Goal: Transaction & Acquisition: Purchase product/service

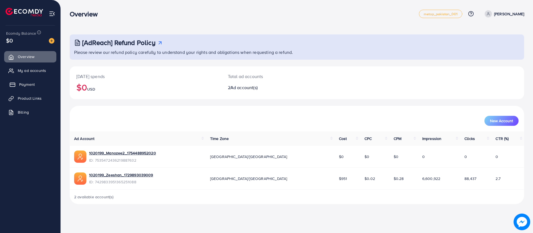
click at [49, 87] on link "Payment" at bounding box center [30, 84] width 52 height 11
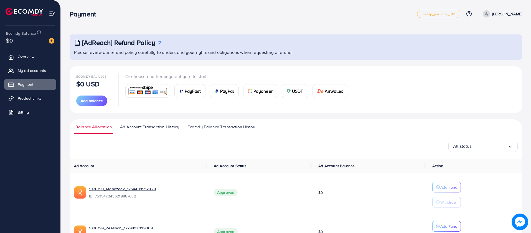
click at [192, 95] on div "PayFast" at bounding box center [190, 90] width 31 height 13
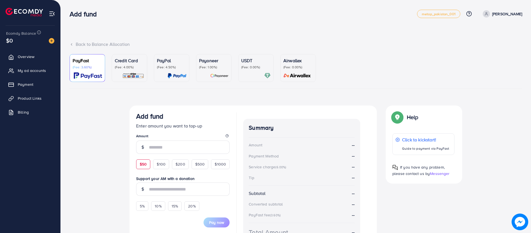
click at [145, 168] on div "$50" at bounding box center [143, 163] width 14 height 9
type input "**"
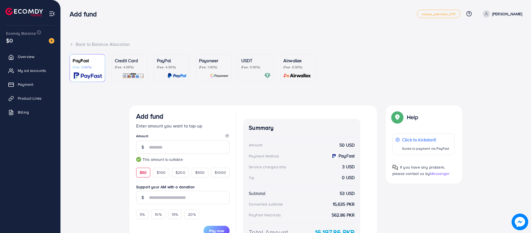
scroll to position [19, 0]
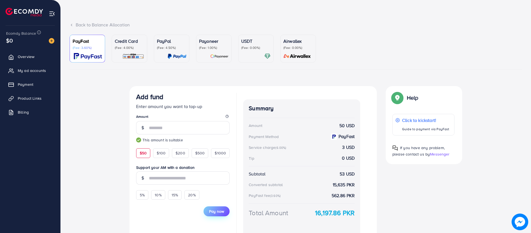
click at [214, 214] on span "Pay now" at bounding box center [216, 211] width 15 height 6
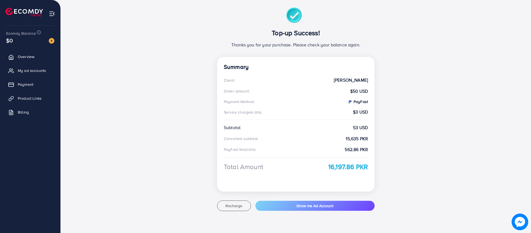
scroll to position [47, 0]
click at [36, 90] on ul "Overview My ad accounts Payment Product Links Billing" at bounding box center [30, 86] width 60 height 75
click at [30, 82] on span "Payment" at bounding box center [27, 85] width 16 height 6
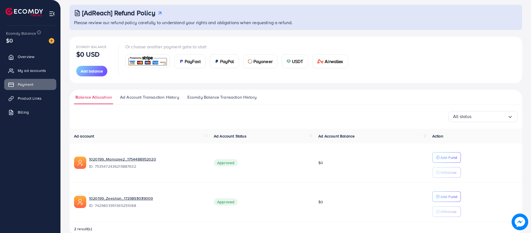
scroll to position [42, 0]
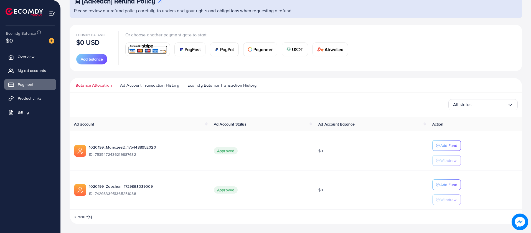
click at [185, 48] on span "PayFast" at bounding box center [193, 49] width 16 height 7
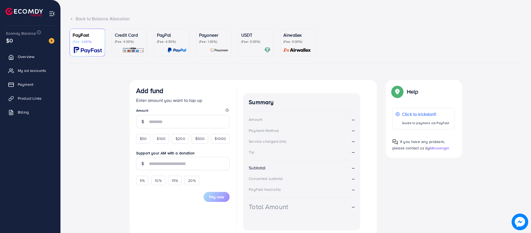
scroll to position [50, 0]
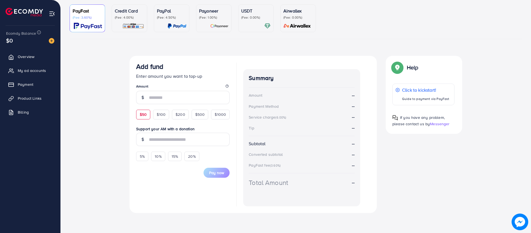
click at [145, 111] on div "$50" at bounding box center [143, 114] width 14 height 9
type input "**"
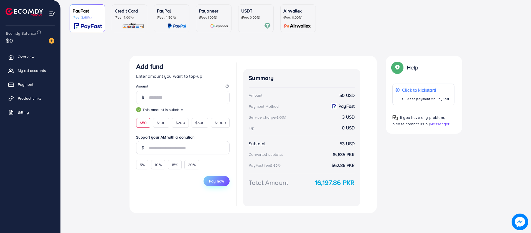
click at [211, 182] on span "Pay now" at bounding box center [216, 181] width 15 height 6
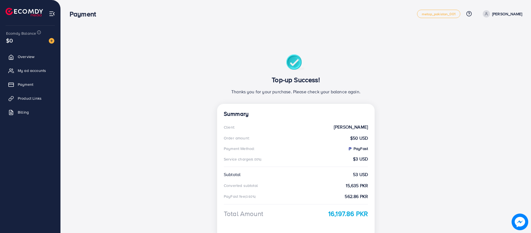
click at [18, 78] on ul "Overview My ad accounts Payment Product Links Billing" at bounding box center [30, 86] width 60 height 75
click at [18, 81] on link "Payment" at bounding box center [30, 84] width 52 height 11
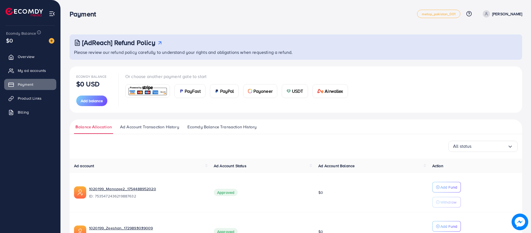
click at [185, 91] on span "PayFast" at bounding box center [193, 91] width 16 height 7
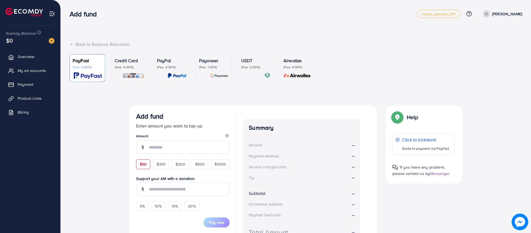
click at [145, 161] on span "$50" at bounding box center [143, 164] width 7 height 6
type input "**"
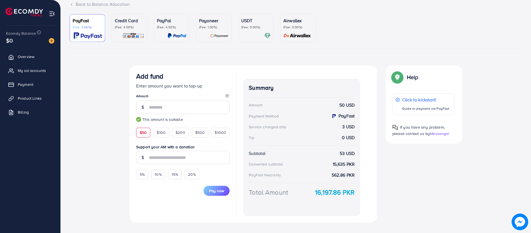
scroll to position [50, 0]
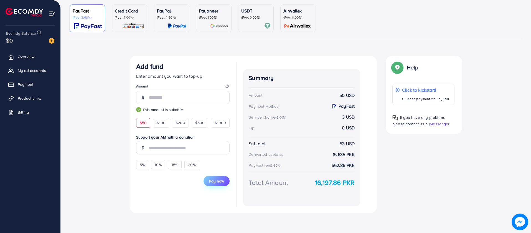
click at [212, 178] on span "Pay now" at bounding box center [216, 181] width 15 height 6
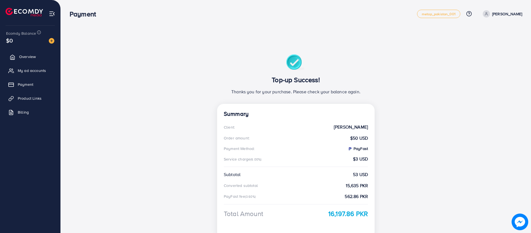
click at [32, 53] on link "Overview" at bounding box center [30, 56] width 52 height 11
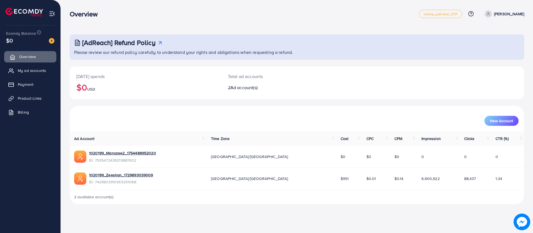
click at [52, 56] on link "Overview" at bounding box center [30, 56] width 52 height 11
click at [44, 75] on link "My ad accounts" at bounding box center [30, 70] width 52 height 11
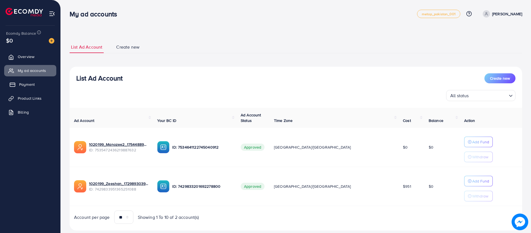
click at [41, 89] on link "Payment" at bounding box center [30, 84] width 52 height 11
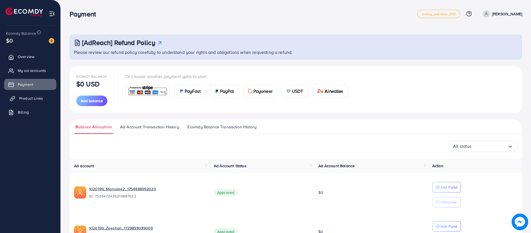
click at [43, 100] on link "Product Links" at bounding box center [30, 98] width 52 height 11
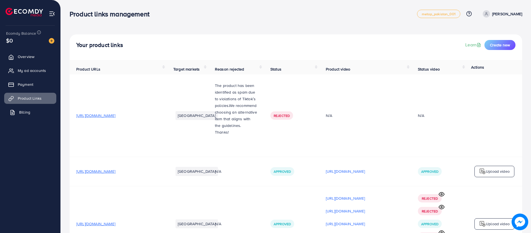
click at [38, 111] on link "Billing" at bounding box center [30, 112] width 52 height 11
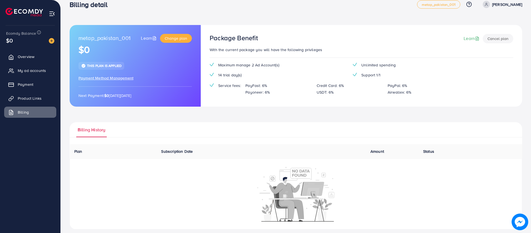
scroll to position [15, 0]
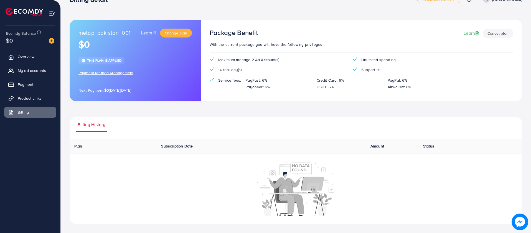
click at [93, 121] on span "Billing History" at bounding box center [92, 124] width 28 height 6
click at [142, 184] on div at bounding box center [296, 188] width 446 height 55
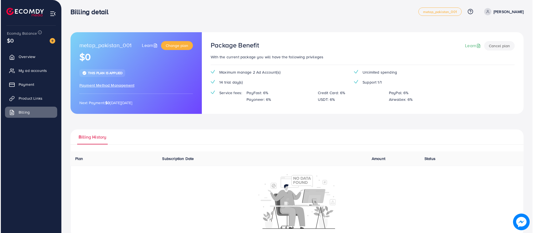
scroll to position [0, 0]
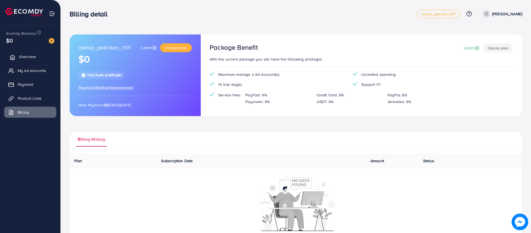
click at [52, 58] on link "Overview" at bounding box center [30, 56] width 52 height 11
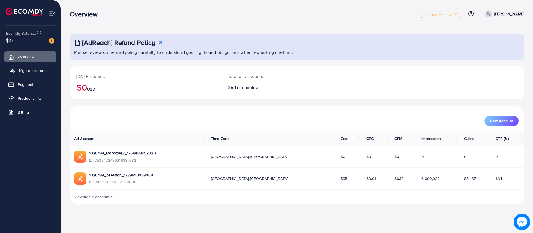
click at [45, 72] on span "My ad accounts" at bounding box center [33, 71] width 28 height 6
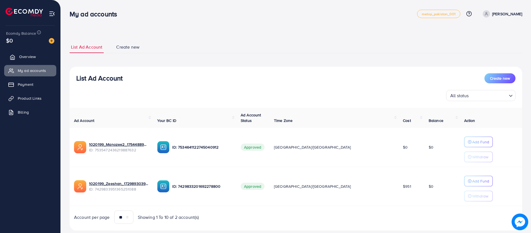
click at [42, 55] on link "Overview" at bounding box center [30, 56] width 52 height 11
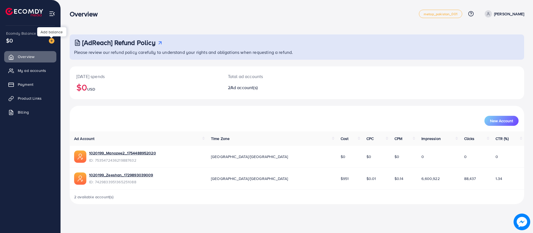
click at [51, 41] on img at bounding box center [52, 41] width 6 height 6
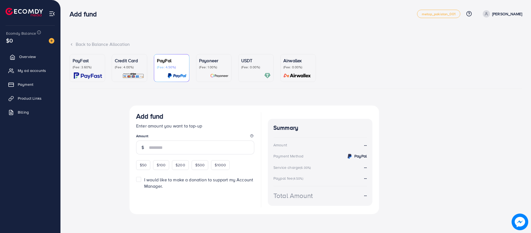
click at [54, 51] on link "Overview" at bounding box center [30, 56] width 52 height 11
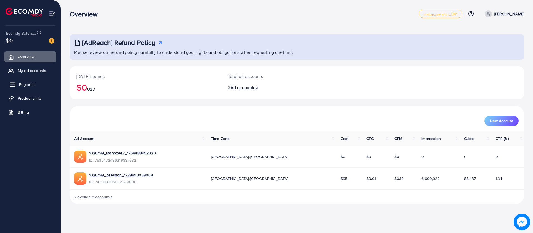
click at [40, 80] on link "Payment" at bounding box center [30, 84] width 52 height 11
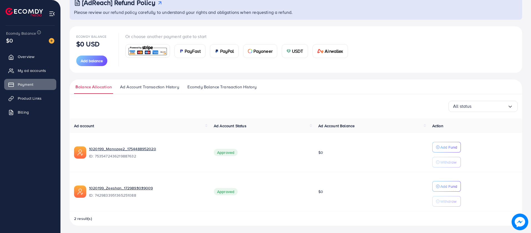
scroll to position [40, 0]
click at [443, 152] on button "Add Fund" at bounding box center [447, 146] width 29 height 11
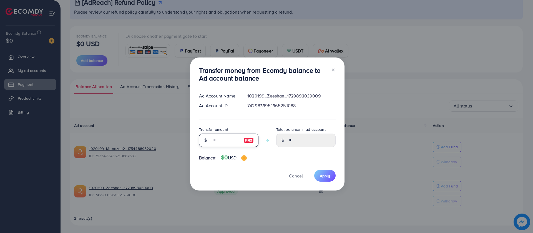
click at [217, 146] on input "number" at bounding box center [226, 139] width 28 height 13
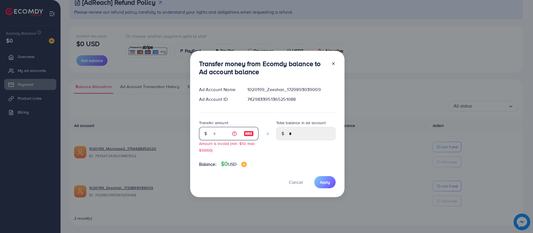
type input "*"
type input "****"
type input "*"
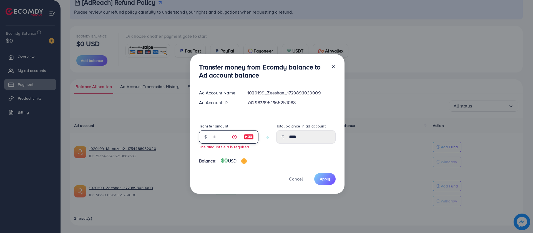
type input "*"
click at [301, 177] on span "Cancel" at bounding box center [296, 179] width 14 height 6
type input "*"
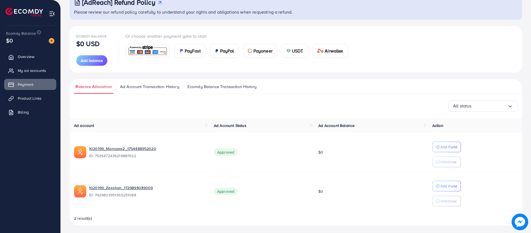
click at [145, 85] on span "Ad Account Transaction History" at bounding box center [149, 87] width 59 height 6
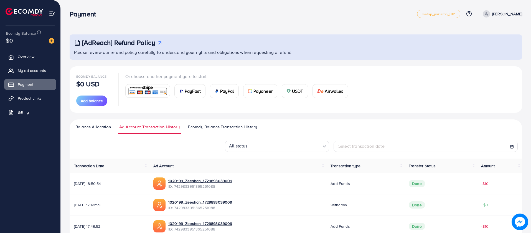
click at [204, 126] on span "Ecomdy Balance Transaction History" at bounding box center [222, 127] width 69 height 6
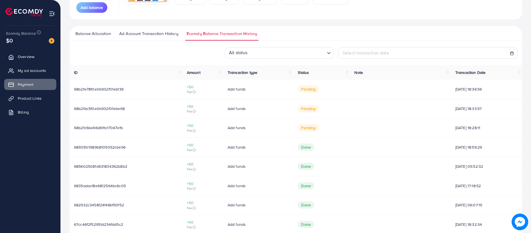
scroll to position [93, 0]
drag, startPoint x: 443, startPoint y: 127, endPoint x: 430, endPoint y: 130, distance: 13.1
click at [430, 130] on tr "68b2fc6be66d61fa17047efb +50 Fee Add funds pending 30/08/2025, 18:28:11" at bounding box center [296, 127] width 453 height 19
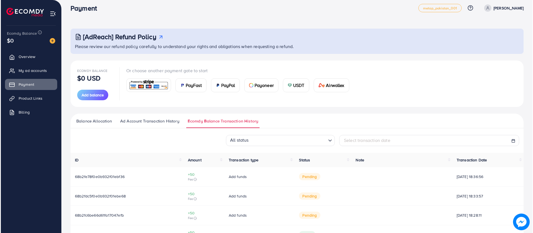
scroll to position [0, 0]
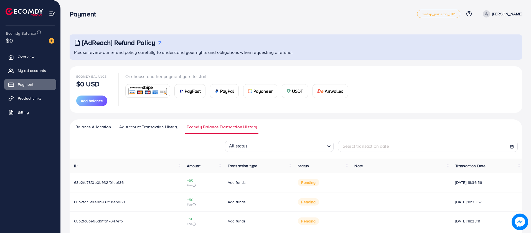
click at [102, 125] on span "Balance Allocation" at bounding box center [93, 127] width 36 height 6
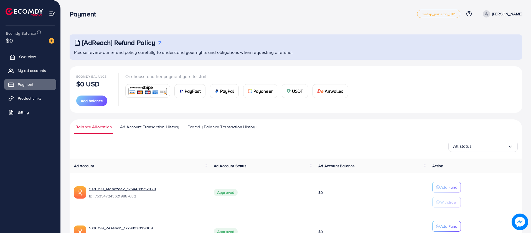
click at [32, 54] on span "Overview" at bounding box center [27, 57] width 17 height 6
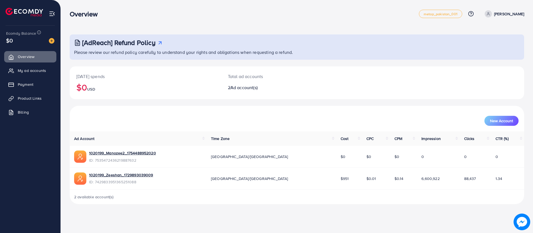
click at [183, 47] on div "[AdReach] Refund Policy Please review our refund policy carefully to understand…" at bounding box center [297, 46] width 454 height 25
click at [51, 89] on link "Payment" at bounding box center [30, 84] width 52 height 11
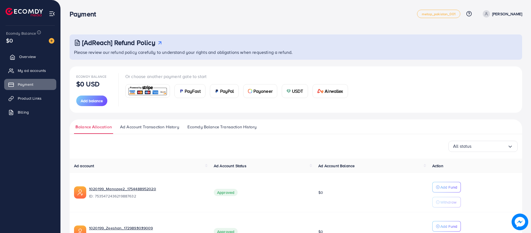
click at [22, 53] on link "Overview" at bounding box center [30, 56] width 52 height 11
